Goal: Task Accomplishment & Management: Use online tool/utility

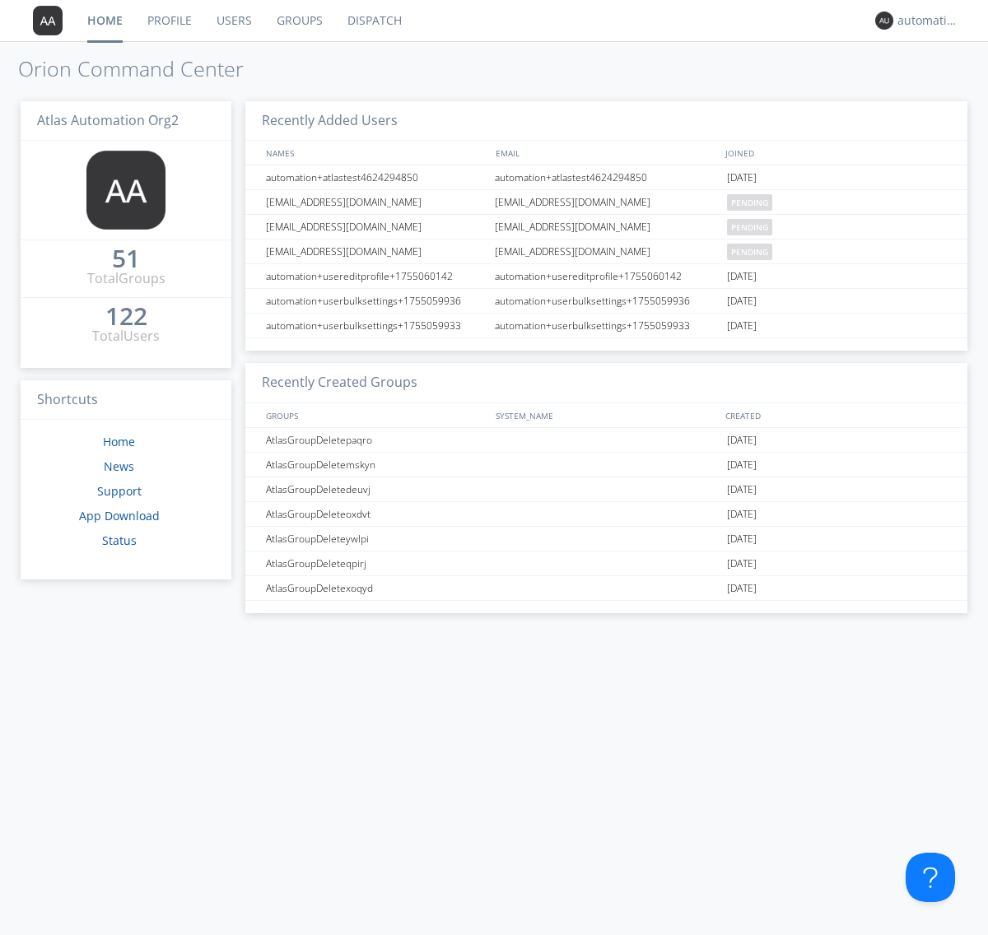
click at [373, 21] on link "Dispatch" at bounding box center [374, 20] width 79 height 41
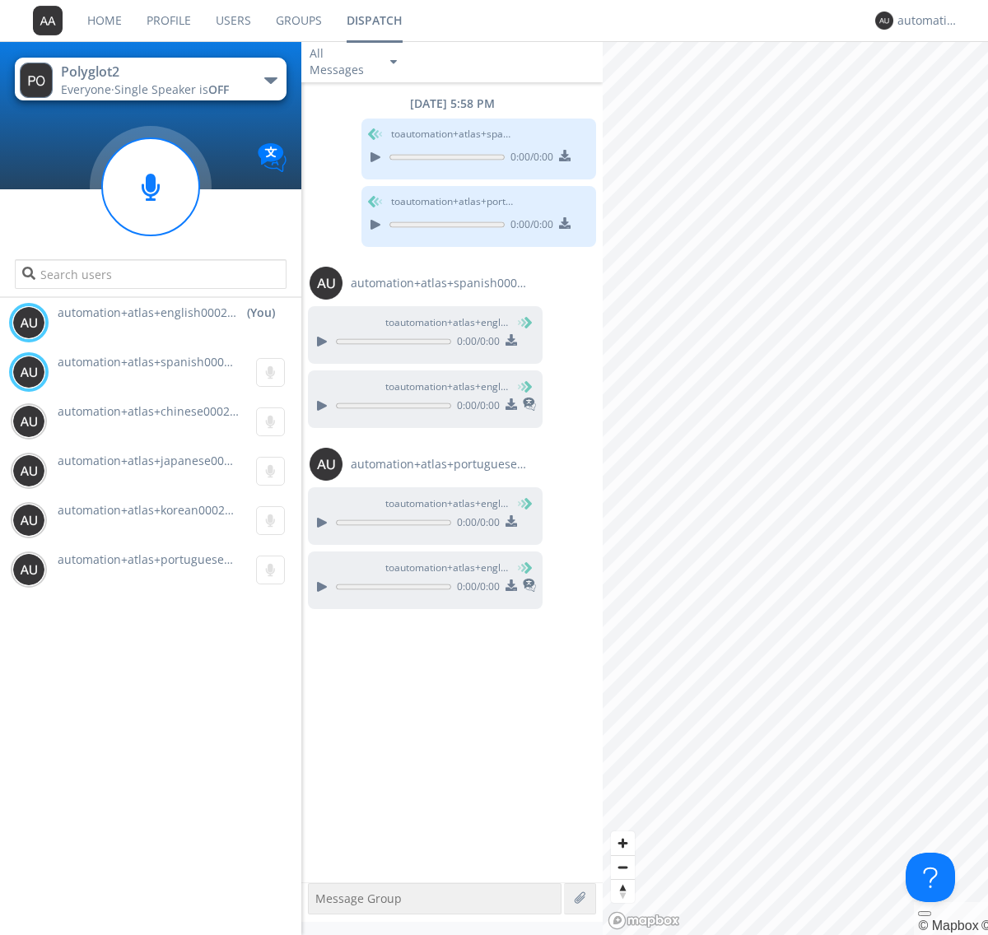
click at [270, 80] on div "button" at bounding box center [270, 80] width 13 height 7
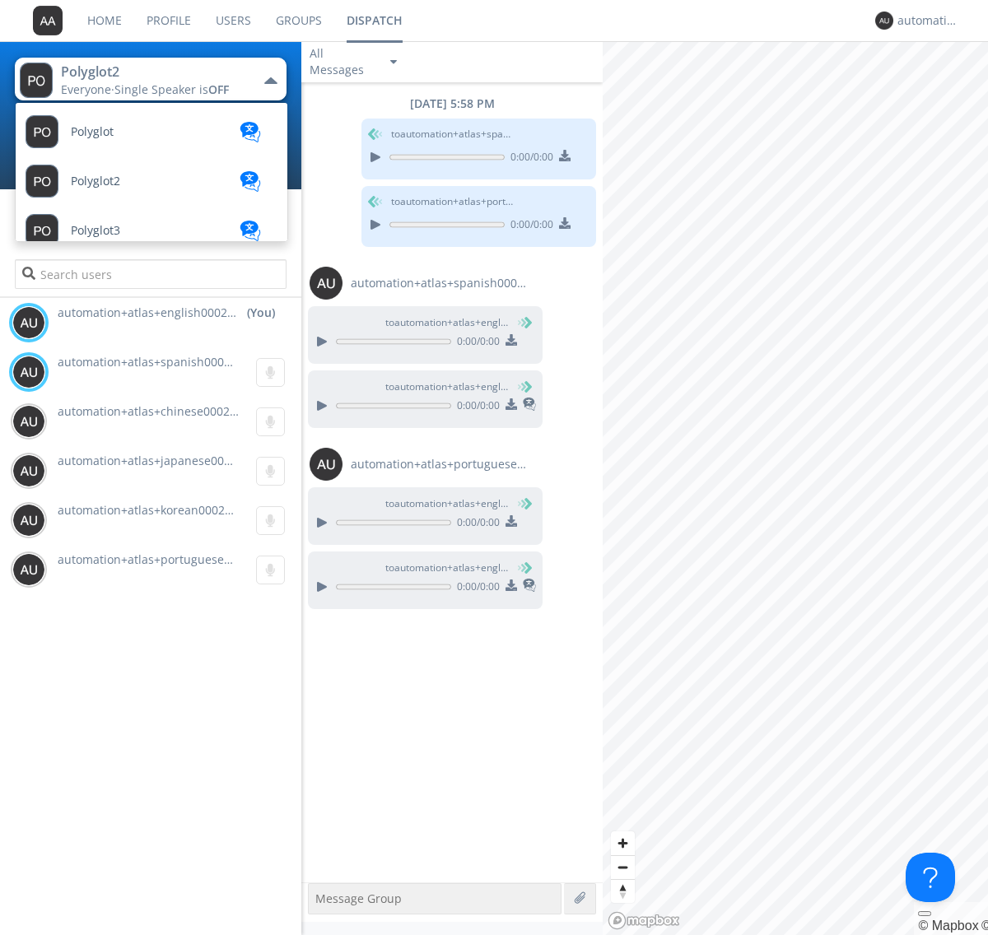
click at [95, 230] on span "Polyglot3" at bounding box center [95, 231] width 49 height 12
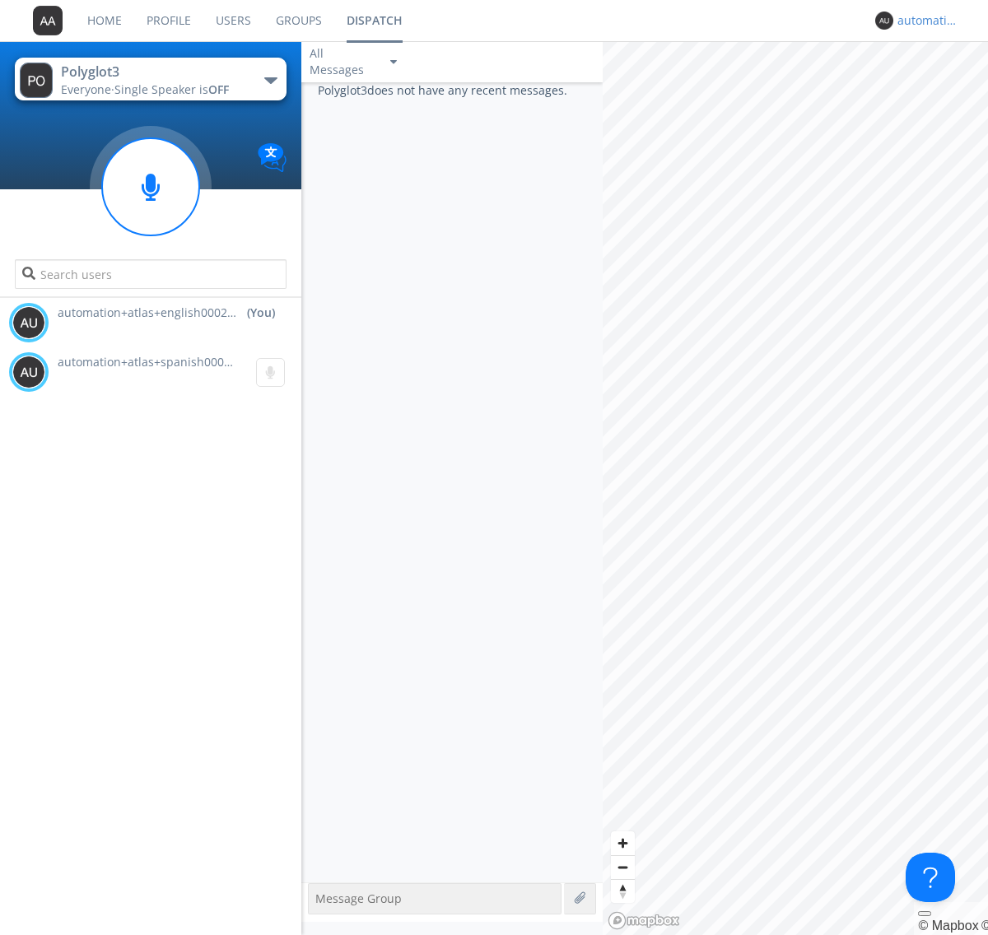
click at [923, 21] on div "automation+atlas+english0002+org2" at bounding box center [928, 20] width 62 height 16
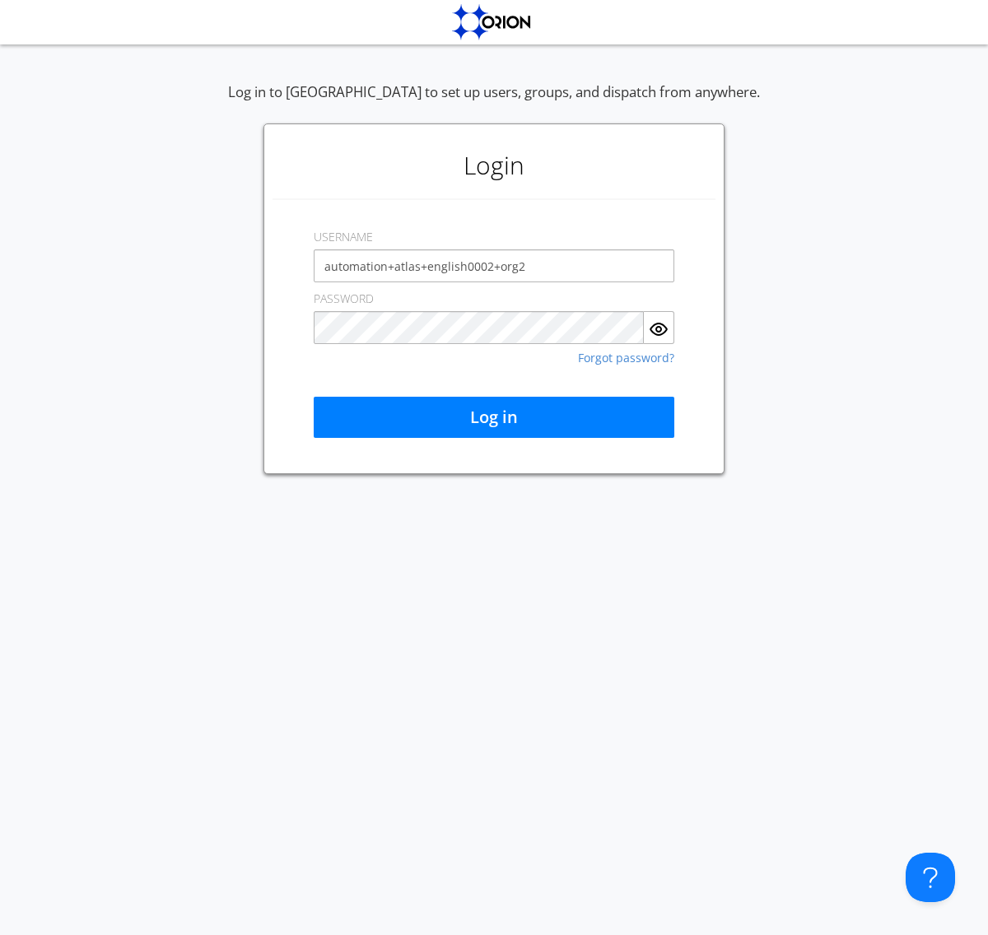
type input "automation+atlas+english0002+org2"
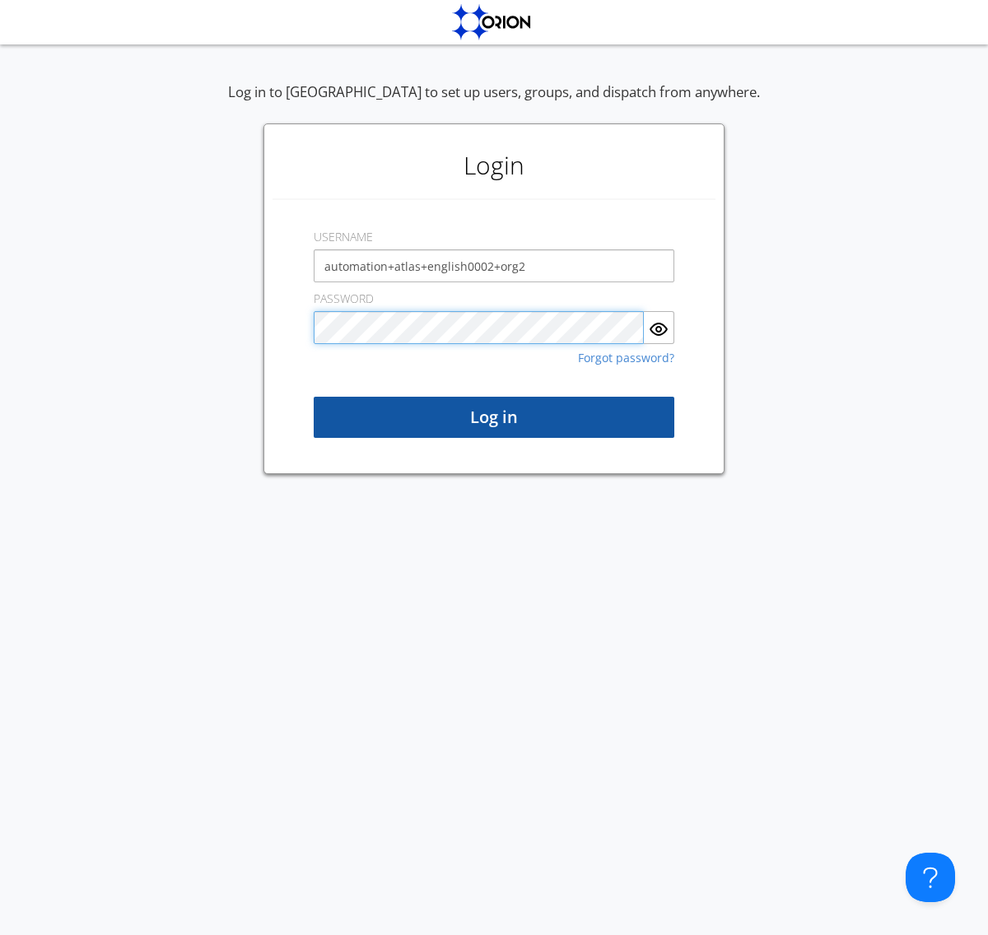
click at [494, 417] on button "Log in" at bounding box center [494, 417] width 361 height 41
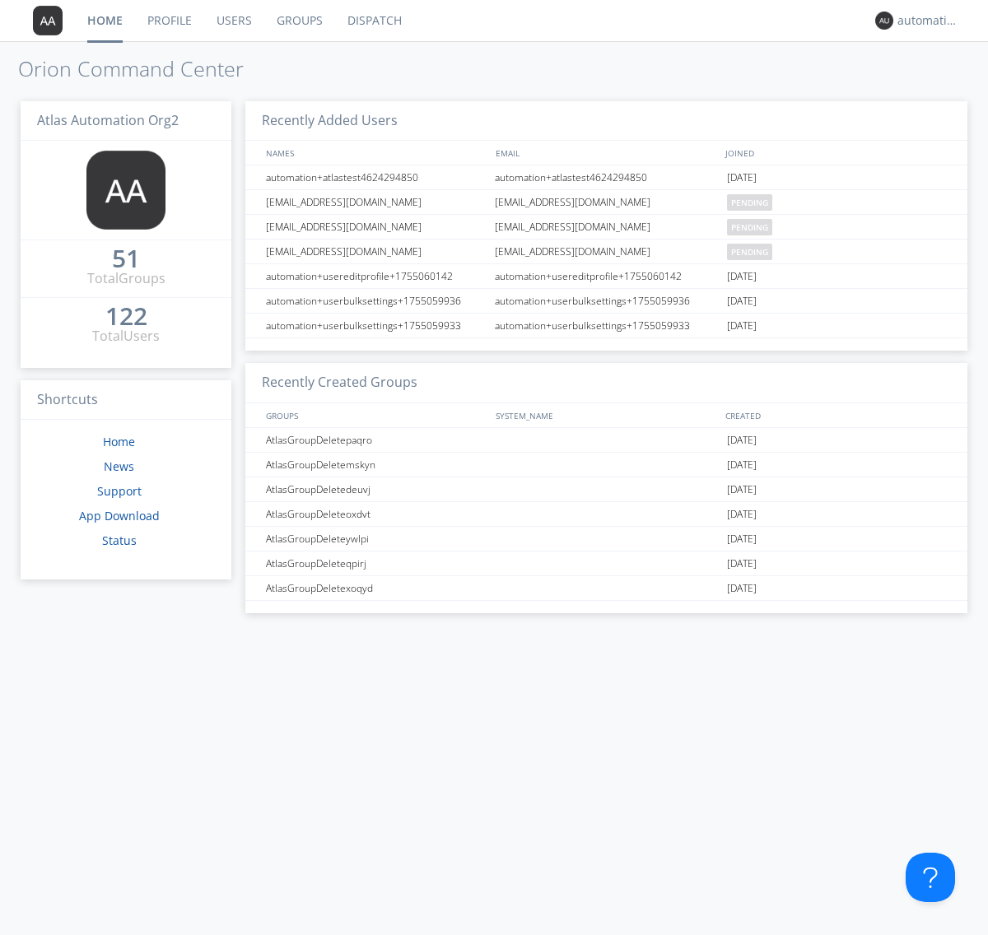
click at [373, 21] on link "Dispatch" at bounding box center [374, 20] width 79 height 41
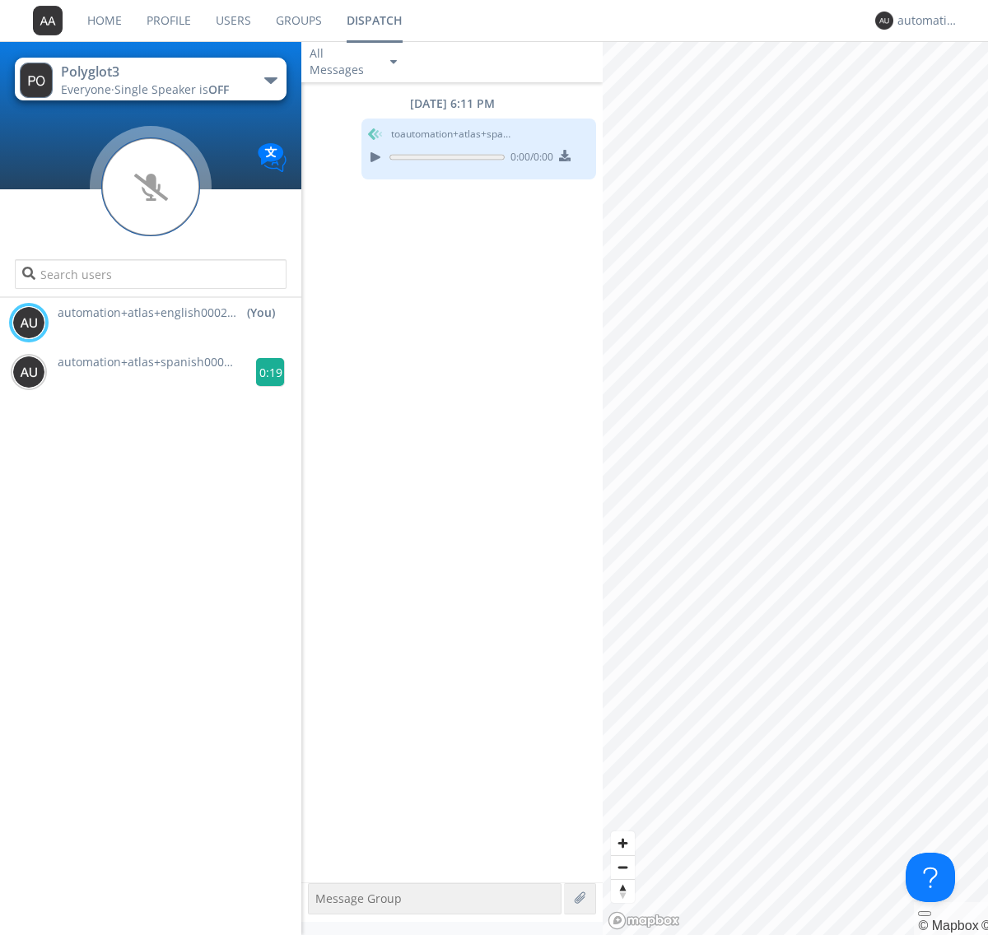
click at [263, 372] on g at bounding box center [270, 372] width 29 height 29
click at [923, 21] on div "automation+atlas+english0002+org2" at bounding box center [928, 20] width 62 height 16
